Goal: Information Seeking & Learning: Understand process/instructions

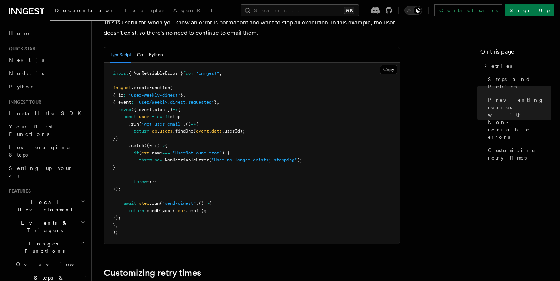
scroll to position [734, 0]
click at [161, 71] on span "{ NonRetriableError }" at bounding box center [155, 73] width 54 height 5
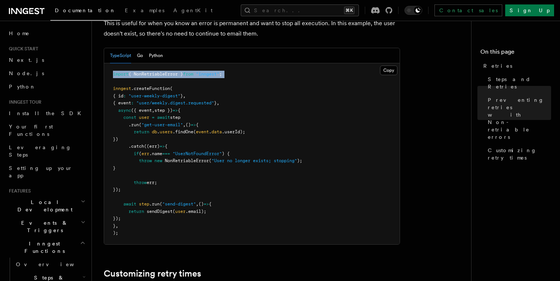
click at [161, 71] on span "{ NonRetriableError }" at bounding box center [155, 73] width 54 height 5
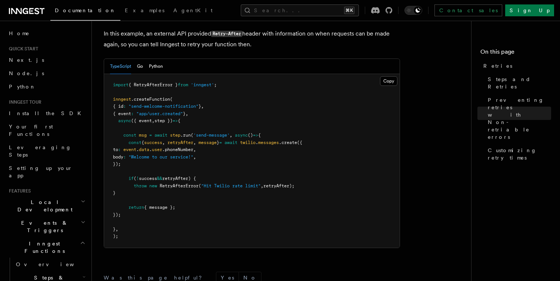
scroll to position [1006, 0]
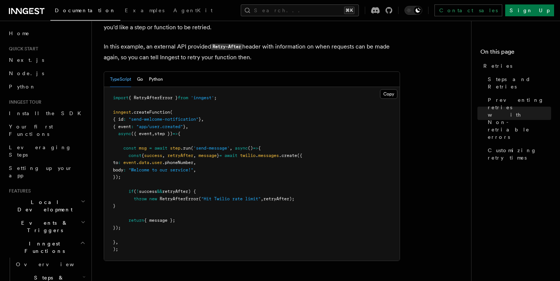
drag, startPoint x: 133, startPoint y: 192, endPoint x: 315, endPoint y: 193, distance: 182.1
click at [315, 193] on pre "import { RetryAfterError } from 'inngest' ; inngest .createFunction ( { id : "s…" at bounding box center [251, 174] width 295 height 174
drag, startPoint x: 318, startPoint y: 192, endPoint x: 134, endPoint y: 192, distance: 184.0
click at [134, 192] on pre "import { RetryAfterError } from 'inngest' ; inngest .createFunction ( { id : "s…" at bounding box center [251, 174] width 295 height 174
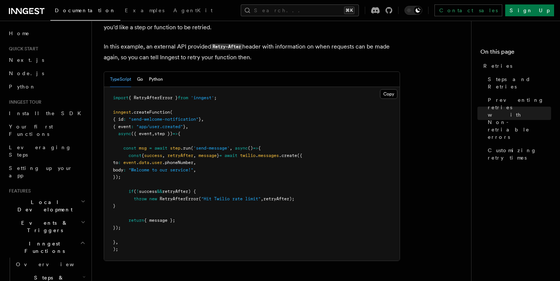
copy span "throw new RetryAfterError ( "Hit Twilio rate limit" , retryAfter);"
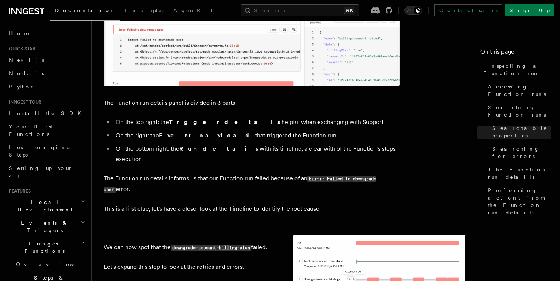
scroll to position [1762, 0]
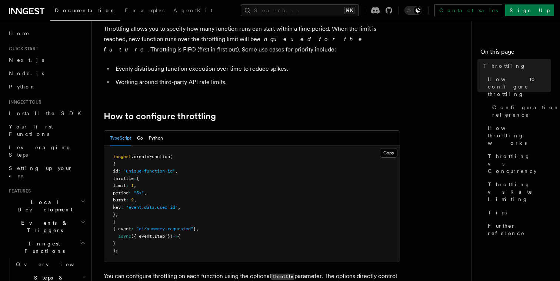
scroll to position [46, 0]
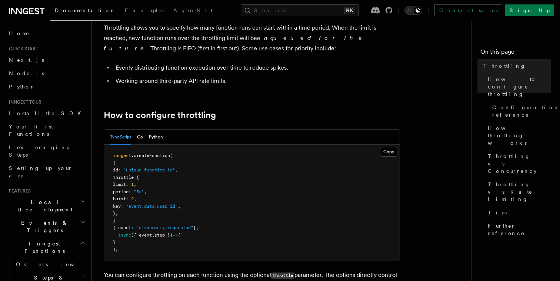
drag, startPoint x: 128, startPoint y: 183, endPoint x: 214, endPoint y: 206, distance: 89.0
click at [214, 207] on pre "inngest .createFunction ( { id : "unique-function-id" , throttle : { limit : 1 …" at bounding box center [251, 203] width 295 height 116
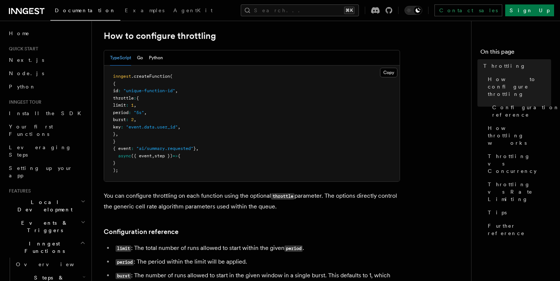
scroll to position [135, 0]
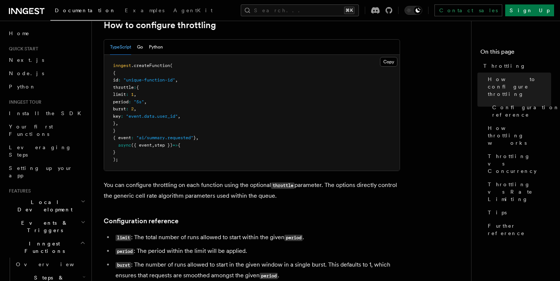
click at [289, 199] on p "You can configure throttling on each function using the optional throttle param…" at bounding box center [252, 190] width 296 height 21
drag, startPoint x: 123, startPoint y: 87, endPoint x: 140, endPoint y: 125, distance: 42.4
click at [140, 125] on pre "inngest .createFunction ( { id : "unique-function-id" , throttle : { limit : 1 …" at bounding box center [251, 113] width 295 height 116
copy code "throttle : { limit : 1 , period : "5s" , burst : 2 , key : "event.data.user_id"…"
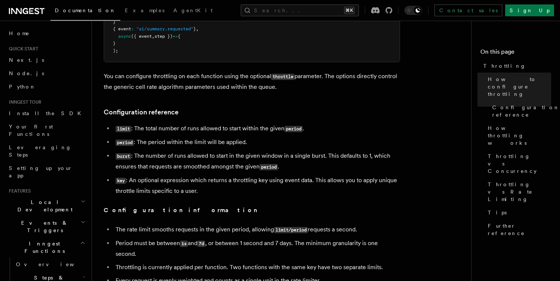
scroll to position [245, 0]
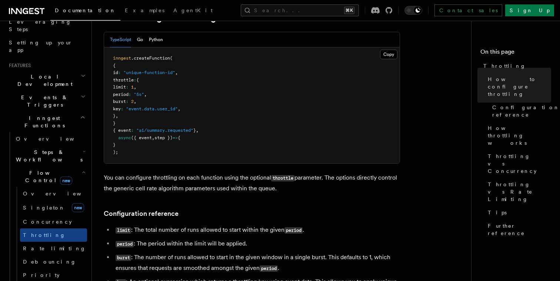
scroll to position [164, 0]
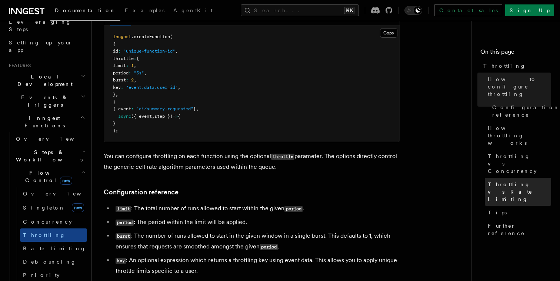
click at [524, 181] on span "Throttling vs Rate Limiting" at bounding box center [518, 192] width 63 height 22
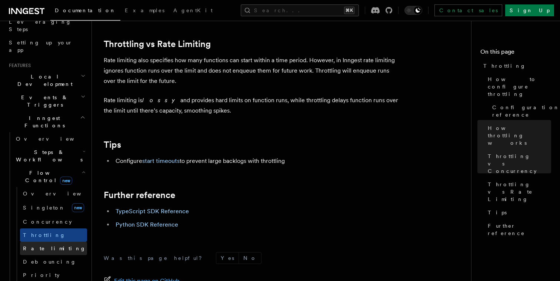
scroll to position [794, 0]
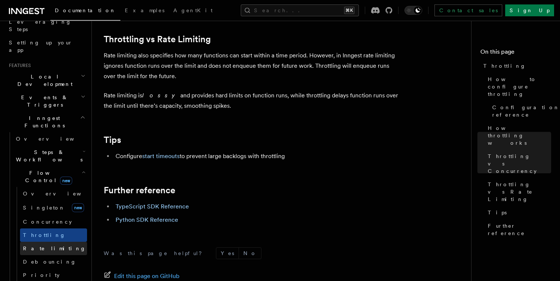
click at [44, 245] on span "Rate limiting" at bounding box center [54, 248] width 63 height 6
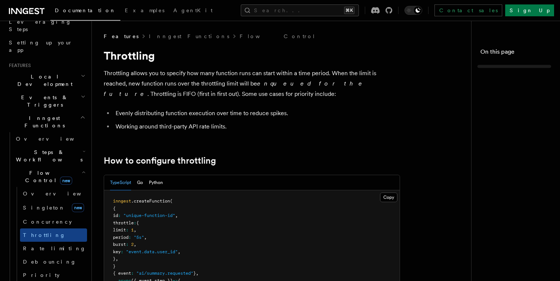
scroll to position [794, 0]
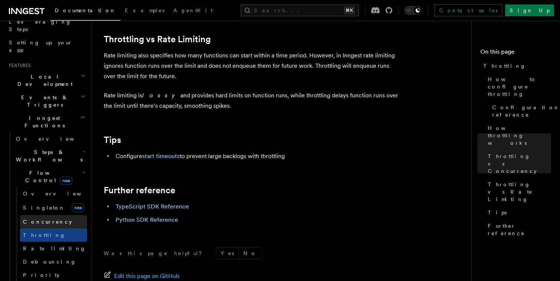
click at [47, 219] on span "Concurrency" at bounding box center [47, 222] width 49 height 6
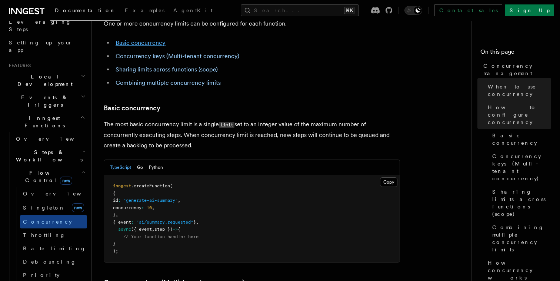
scroll to position [453, 0]
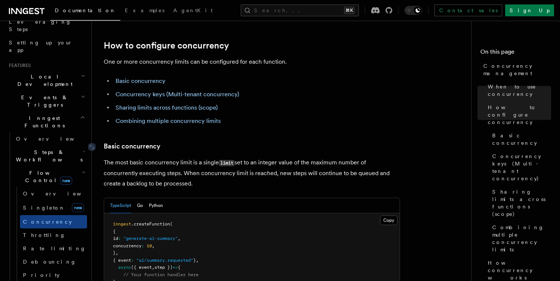
click at [137, 77] on link "Basic concurrency" at bounding box center [140, 80] width 50 height 7
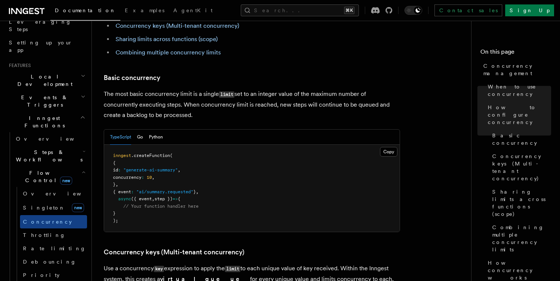
scroll to position [466, 0]
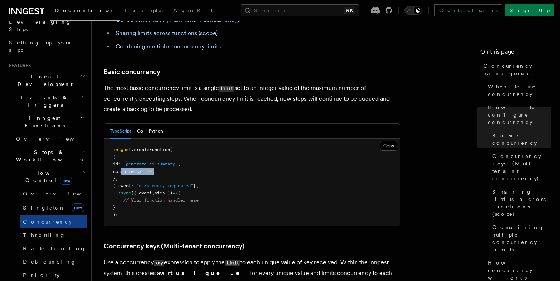
drag, startPoint x: 121, startPoint y: 141, endPoint x: 177, endPoint y: 141, distance: 55.1
click at [177, 141] on pre "inngest .createFunction ( { id : "generate-ai-summary" , concurrency : 10 , } ,…" at bounding box center [251, 182] width 295 height 87
copy span "concurrency : 10 ,"
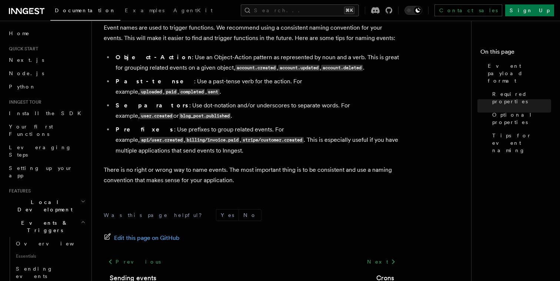
scroll to position [69, 0]
